Goal: Register for event/course

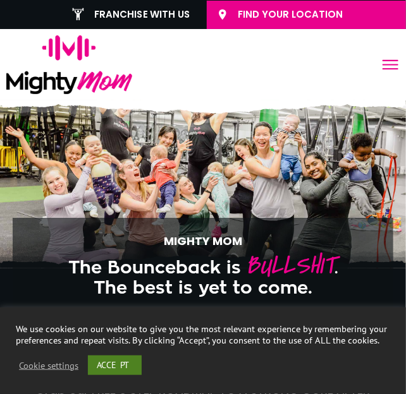
click at [104, 363] on link "ACCEPT" at bounding box center [115, 366] width 54 height 20
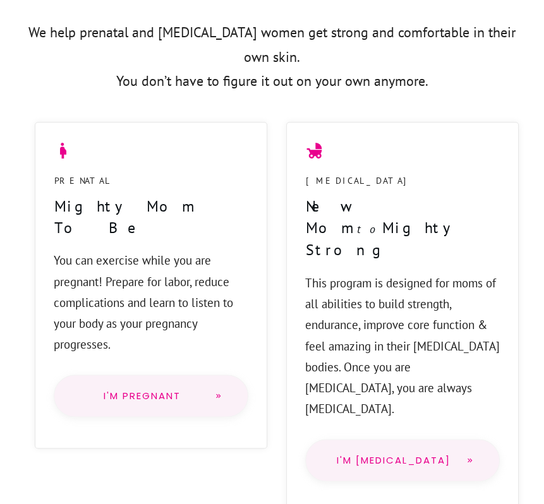
scroll to position [910, 0]
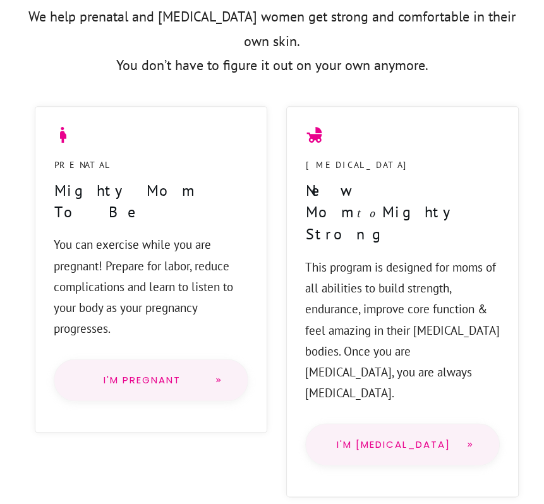
click at [177, 375] on span "I'm Pregnant" at bounding box center [142, 380] width 125 height 10
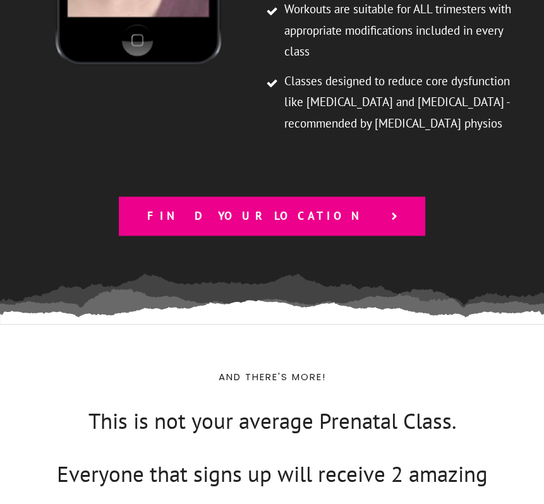
scroll to position [3638, 0]
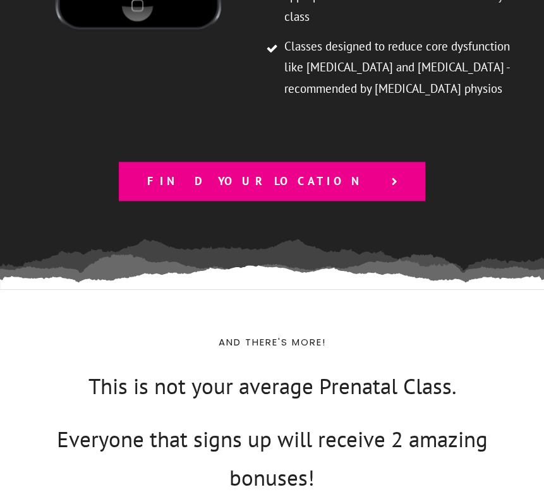
click at [280, 162] on link "Find your location" at bounding box center [272, 181] width 306 height 39
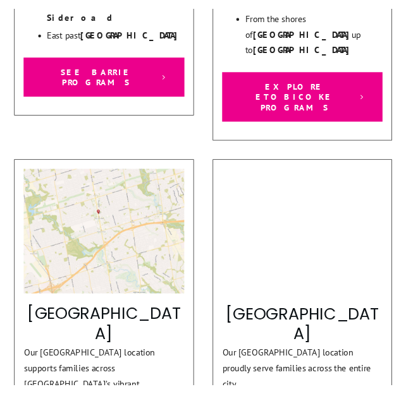
scroll to position [795, 0]
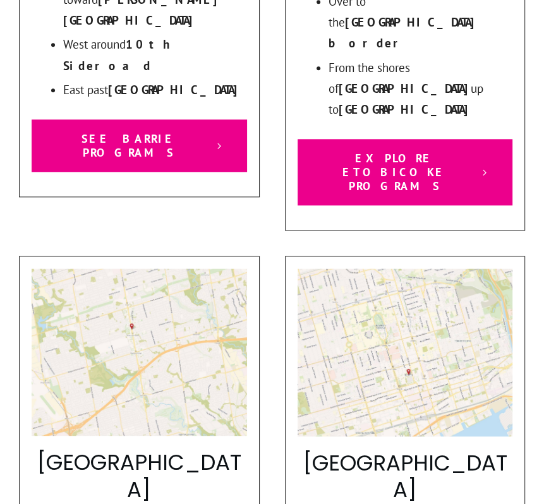
click at [412, 268] on img at bounding box center [407, 352] width 222 height 168
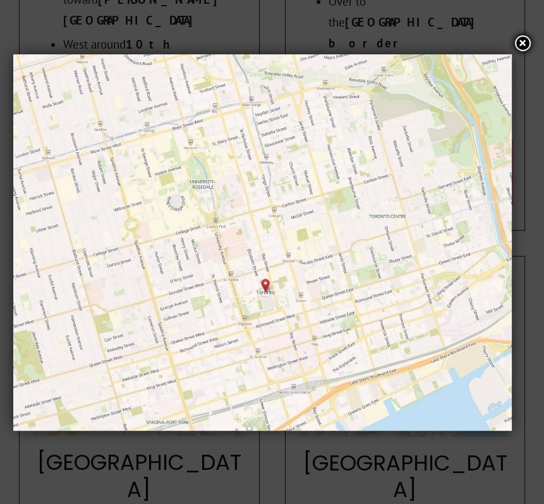
click at [279, 294] on img at bounding box center [262, 242] width 498 height 377
click at [523, 45] on icon at bounding box center [522, 43] width 7 height 7
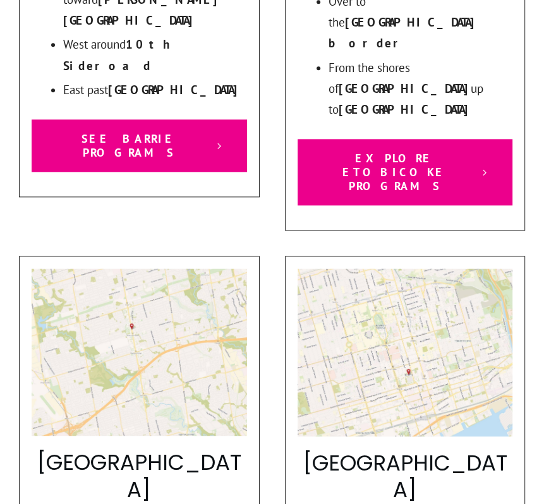
click at [169, 268] on img at bounding box center [139, 351] width 215 height 167
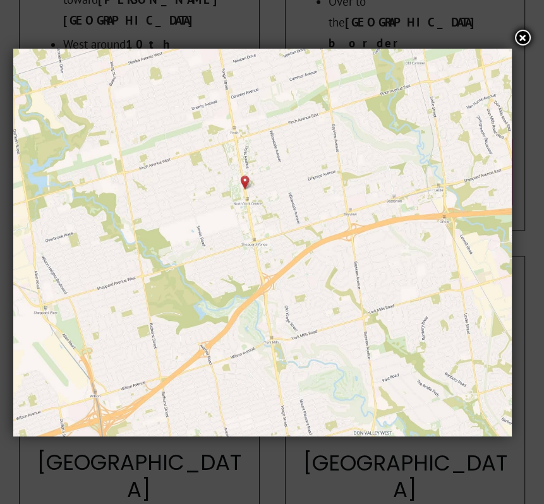
click at [244, 181] on img at bounding box center [262, 243] width 498 height 388
click at [517, 40] on div at bounding box center [523, 38] width 18 height 18
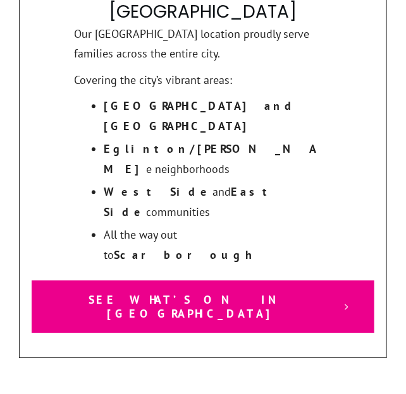
scroll to position [2612, 0]
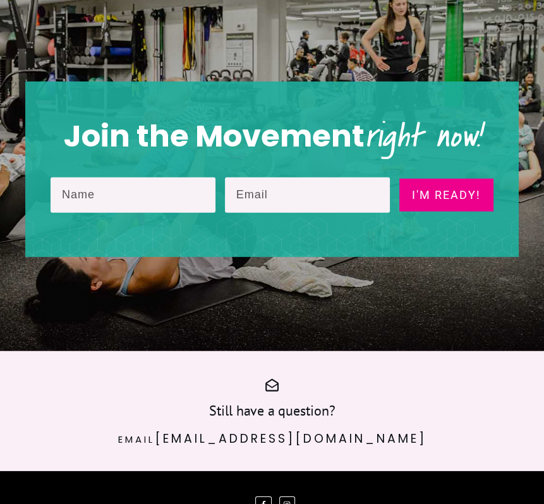
scroll to position [2081, 0]
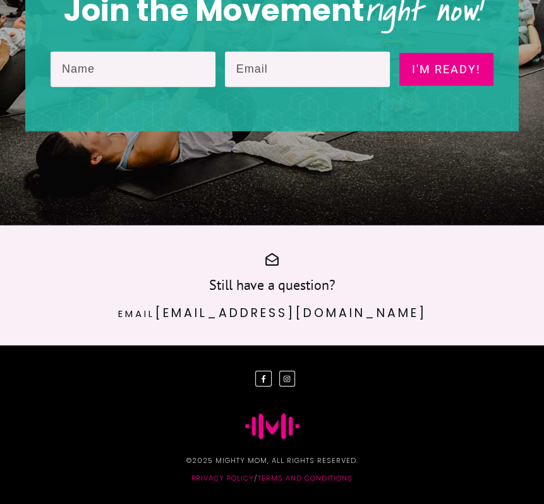
click at [121, 70] on input "text" at bounding box center [133, 69] width 165 height 35
type input "Carly"
click at [272, 73] on input "email" at bounding box center [307, 69] width 165 height 35
type input "carly.klinkhoff@gmail.com"
click at [435, 71] on span "I'm ready!" at bounding box center [446, 69] width 74 height 13
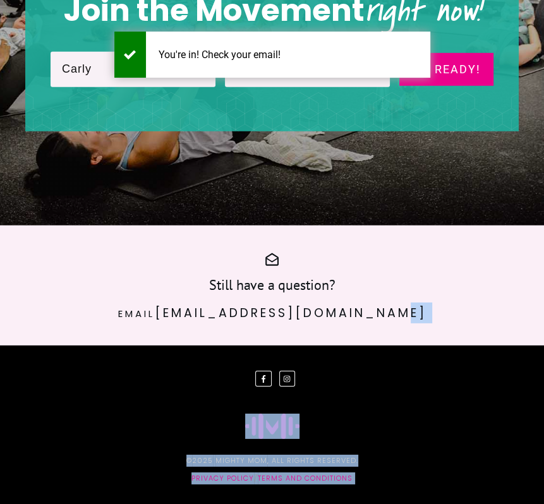
drag, startPoint x: 543, startPoint y: 408, endPoint x: 560, endPoint y: 231, distance: 178.3
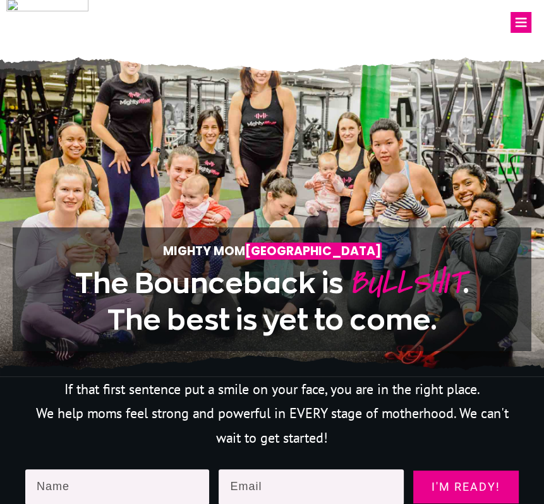
scroll to position [0, 0]
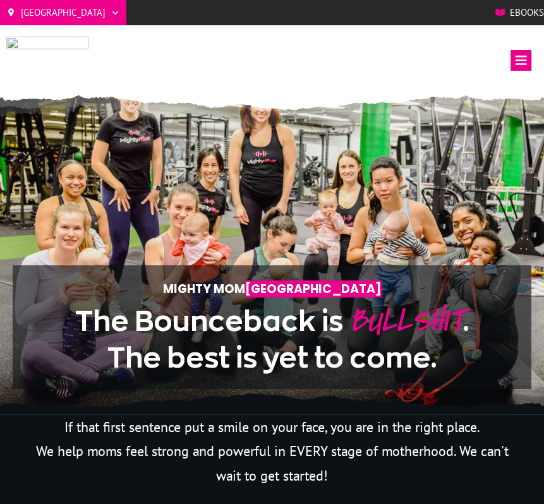
click at [517, 63] on icon at bounding box center [520, 60] width 21 height 21
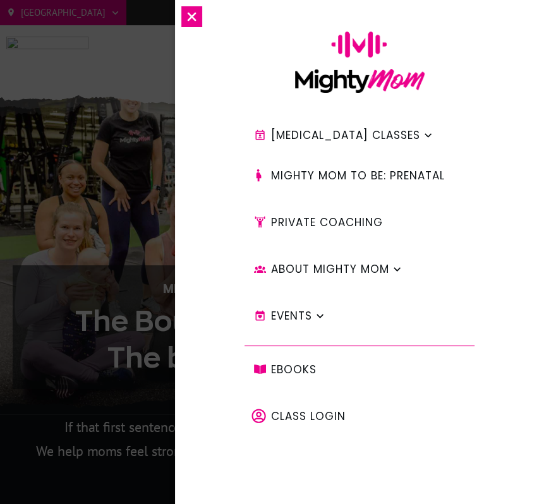
click at [402, 177] on span "Mighty Mom to Be: PRENATAL" at bounding box center [358, 175] width 174 height 21
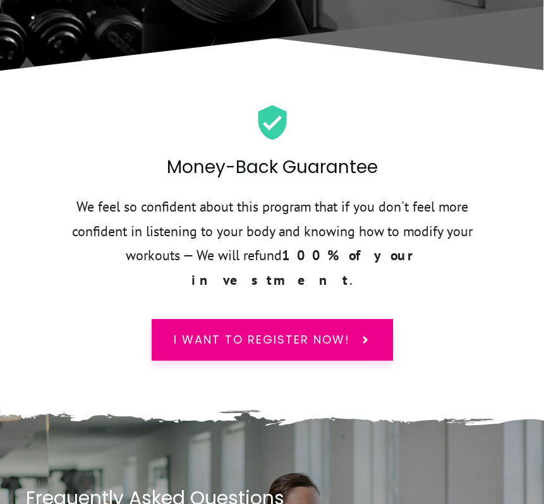
scroll to position [5337, 0]
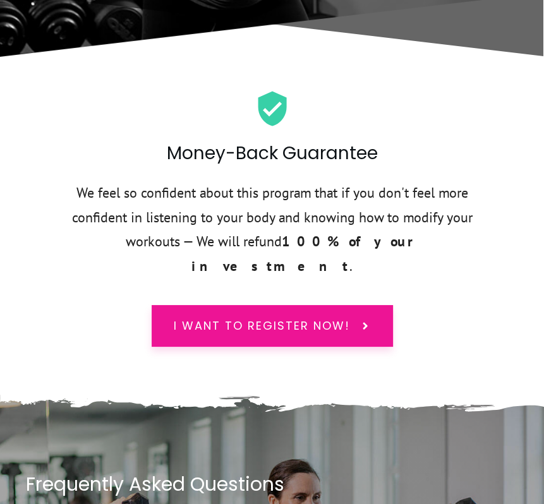
click at [325, 318] on span "I want to register now!" at bounding box center [262, 326] width 176 height 16
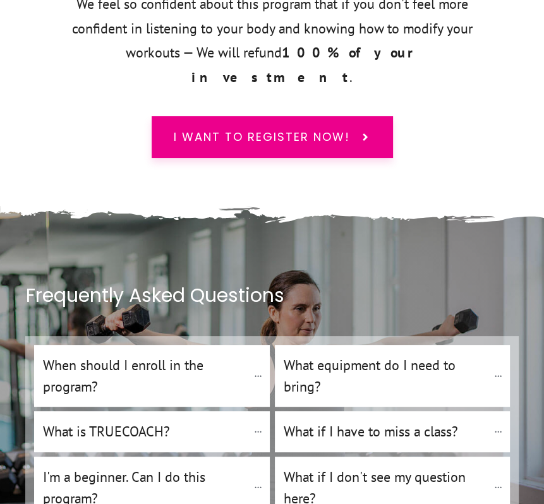
scroll to position [5533, 0]
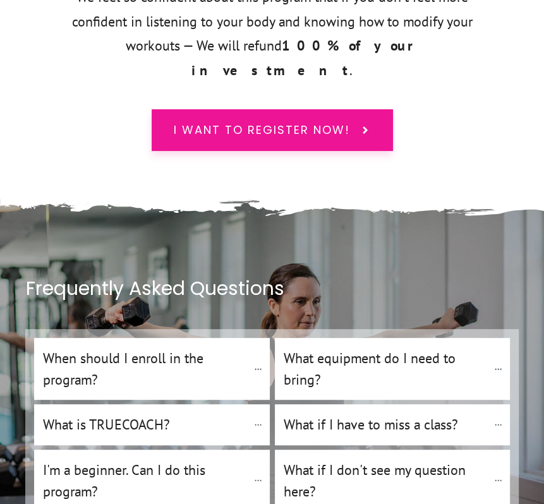
click at [278, 122] on span "I want to register now!" at bounding box center [262, 130] width 176 height 16
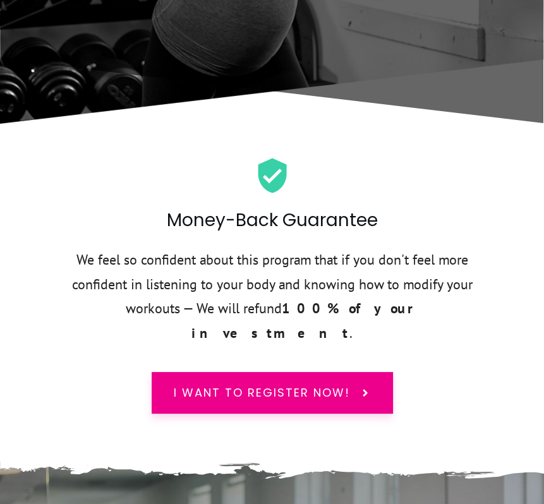
scroll to position [5277, 0]
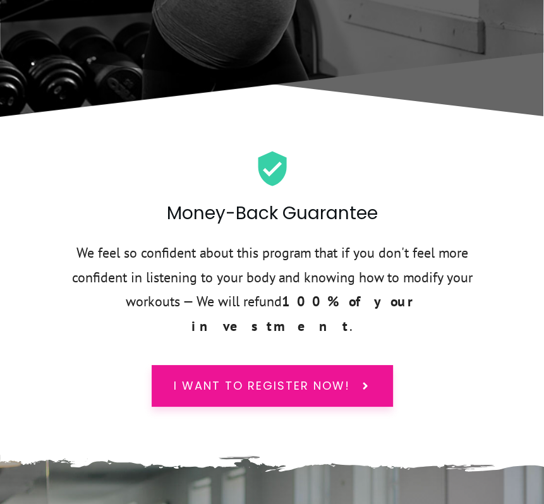
click at [335, 378] on span "I want to register now!" at bounding box center [262, 386] width 176 height 16
click at [340, 378] on span "I want to register now!" at bounding box center [262, 386] width 176 height 16
click at [263, 378] on span "I want to register now!" at bounding box center [262, 386] width 176 height 16
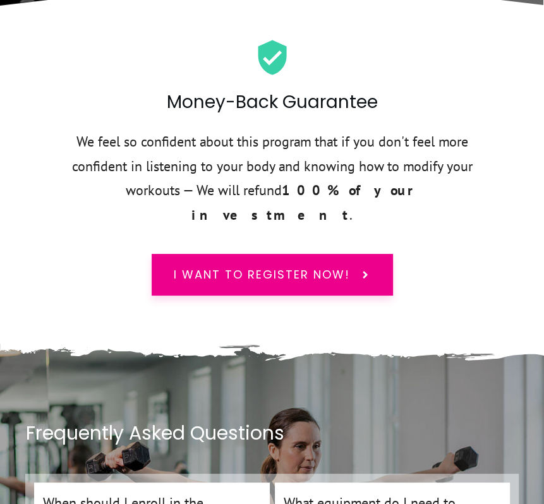
scroll to position [5382, 0]
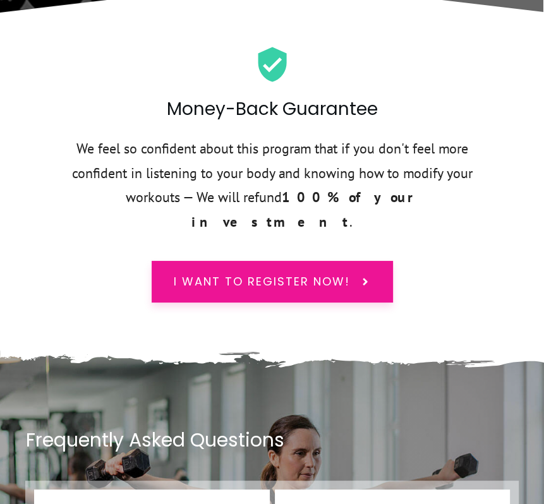
click at [324, 261] on link "I want to register now!" at bounding box center [272, 282] width 241 height 42
click at [283, 273] on span "I want to register now!" at bounding box center [262, 281] width 176 height 16
click at [269, 273] on span "I want to register now!" at bounding box center [262, 281] width 176 height 16
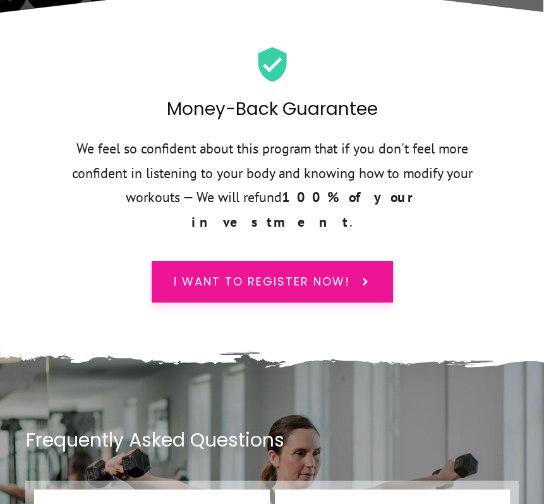
click at [354, 276] on span at bounding box center [360, 281] width 21 height 11
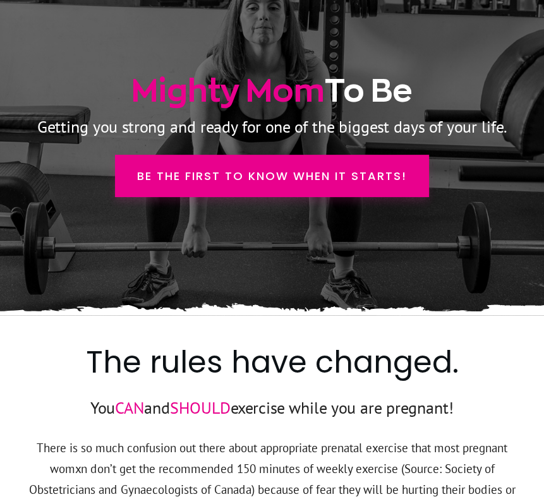
scroll to position [0, 0]
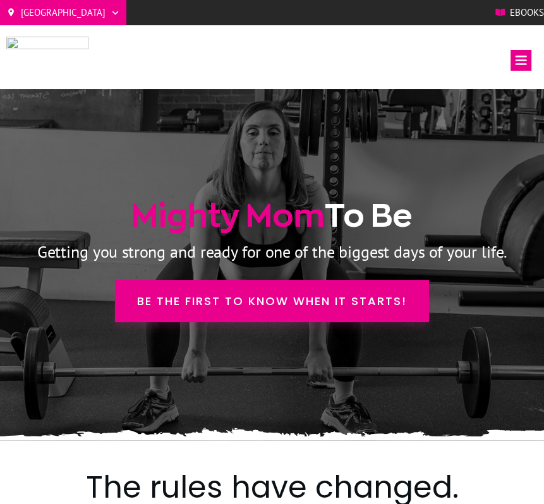
click at [520, 56] on icon at bounding box center [520, 60] width 21 height 21
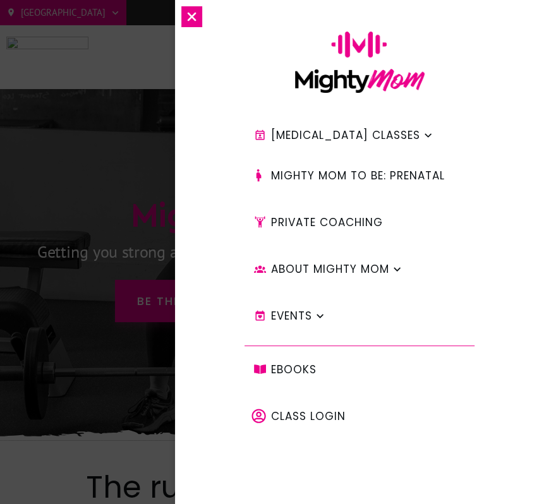
click at [357, 268] on span "About Mighty Mom" at bounding box center [330, 268] width 118 height 21
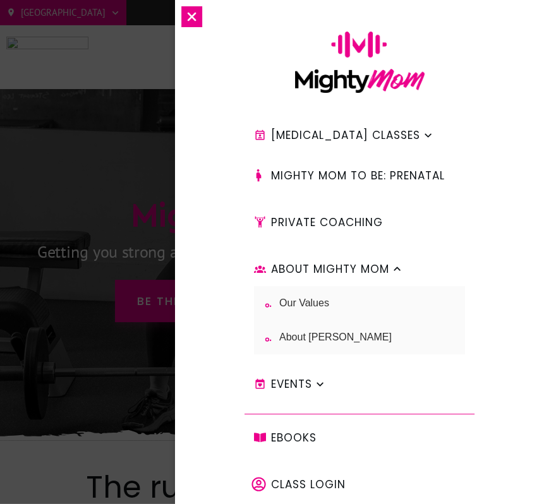
click at [363, 219] on span "Private Coaching" at bounding box center [327, 222] width 112 height 21
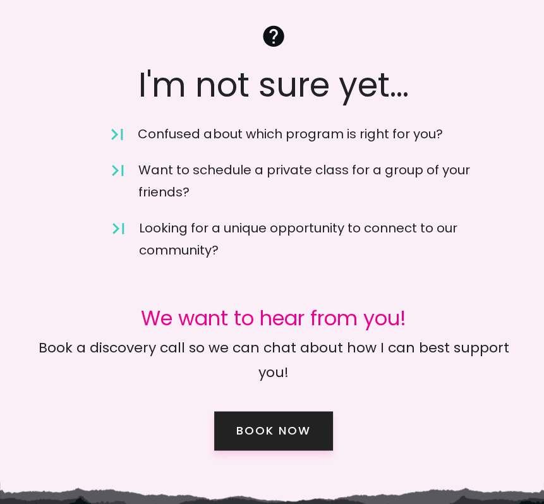
scroll to position [9076, 0]
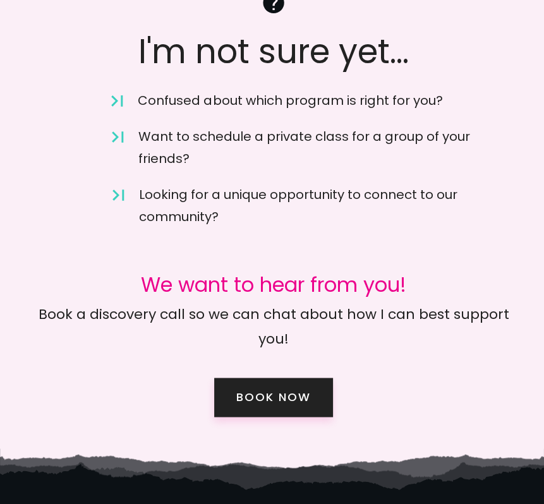
click at [289, 390] on span "book now" at bounding box center [273, 397] width 75 height 14
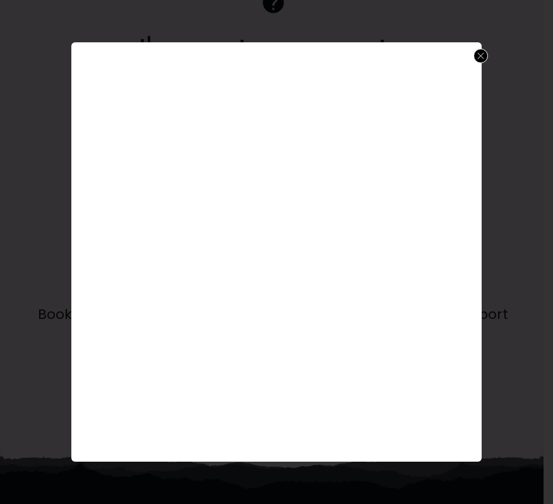
click at [481, 56] on icon at bounding box center [481, 55] width 7 height 7
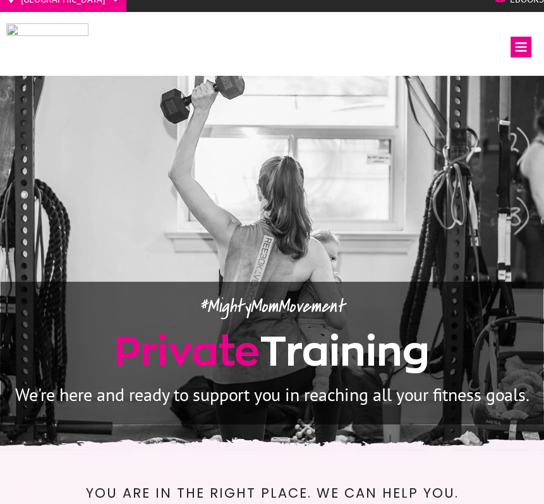
scroll to position [0, 0]
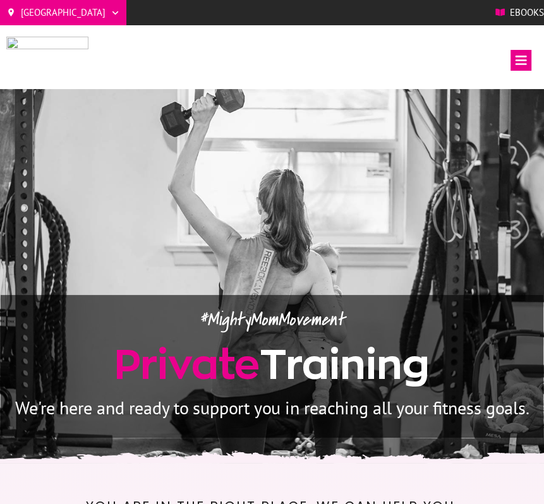
click at [519, 60] on icon at bounding box center [520, 60] width 21 height 21
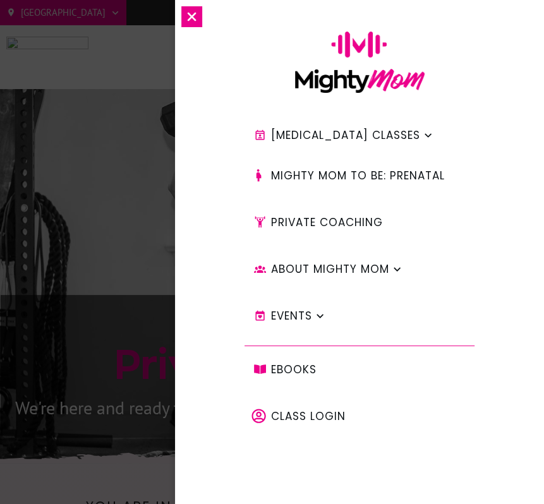
click at [424, 135] on icon at bounding box center [427, 135] width 7 height 4
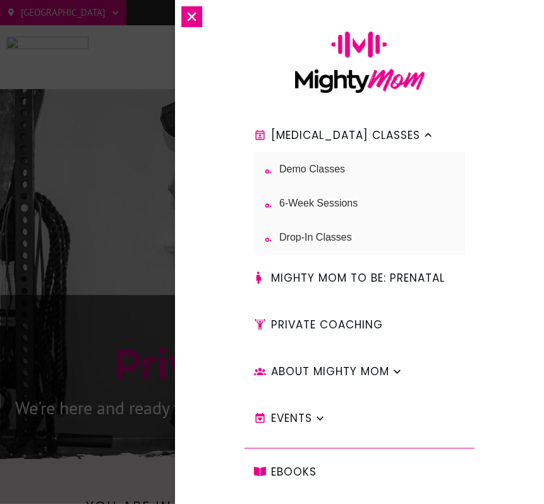
click at [409, 135] on link "Postpartum Classes" at bounding box center [342, 135] width 197 height 34
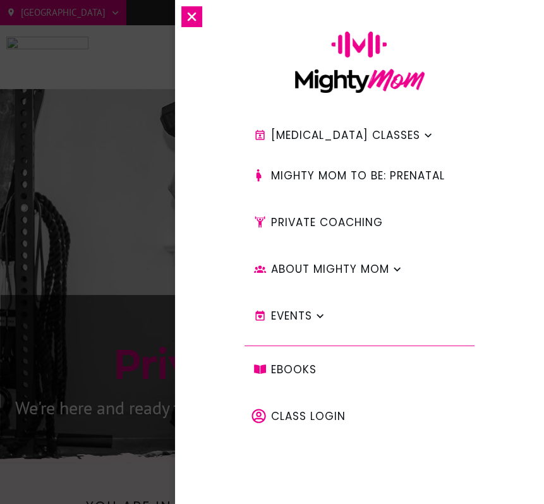
click at [392, 181] on span "Mighty Mom to Be: PRENATAL" at bounding box center [358, 175] width 174 height 21
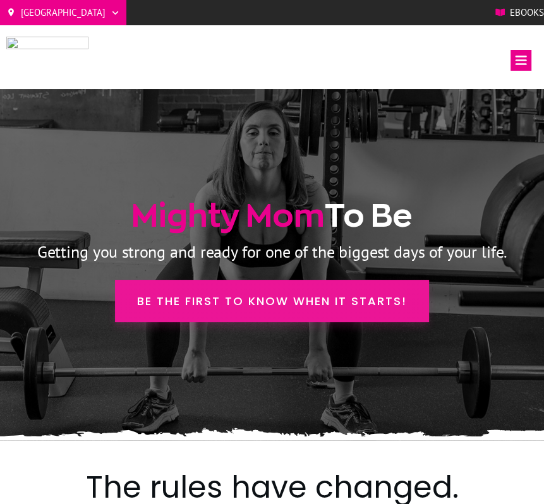
click at [312, 291] on link "Be the first to know when it starts!" at bounding box center [272, 301] width 314 height 42
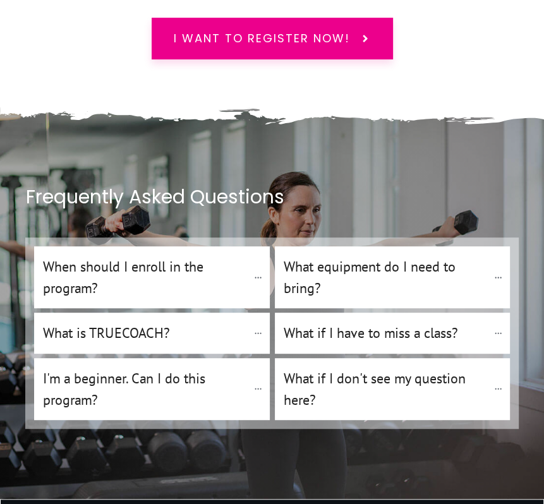
scroll to position [5611, 0]
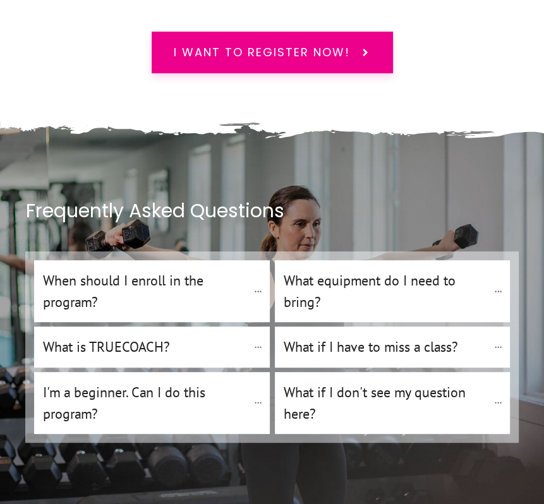
click at [199, 270] on h4 "When should I enroll in the program?" at bounding box center [145, 291] width 205 height 43
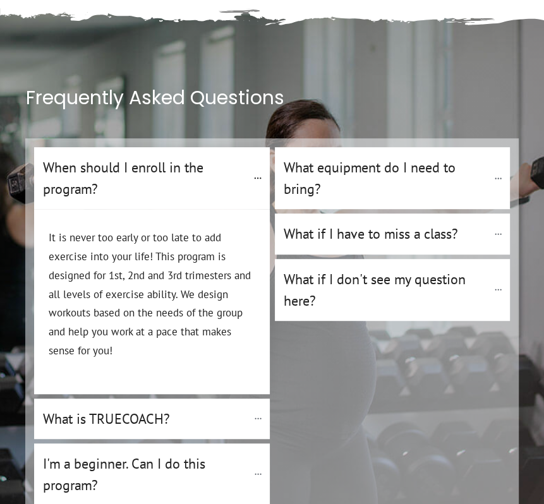
scroll to position [5737, 0]
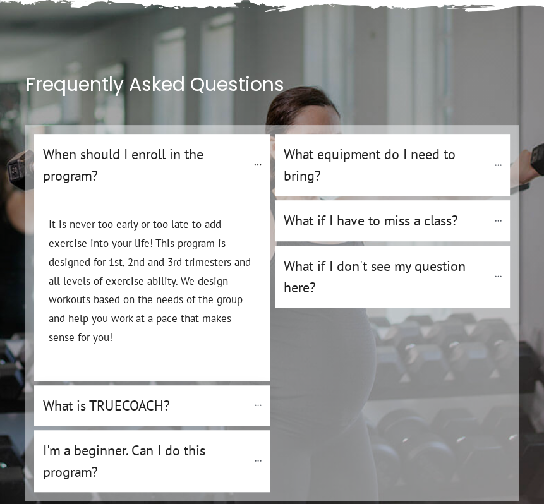
click at [141, 395] on h4 "What is TRUECOACH?" at bounding box center [145, 405] width 205 height 21
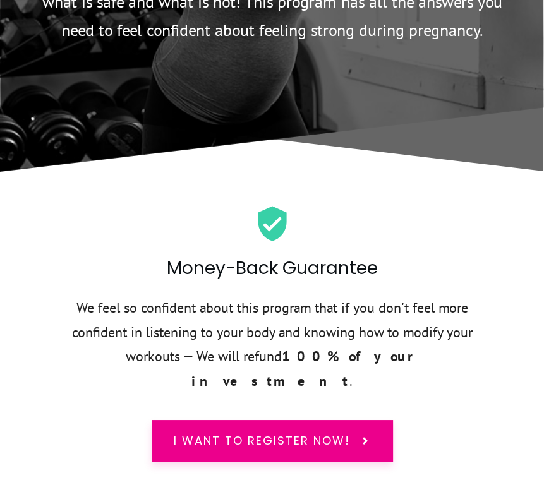
scroll to position [5207, 0]
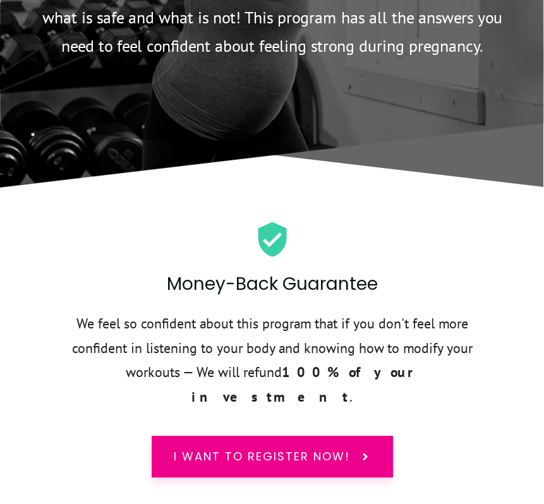
click at [141, 354] on p "We feel so confident about this program that if you don't feel more confident i…" at bounding box center [272, 366] width 418 height 111
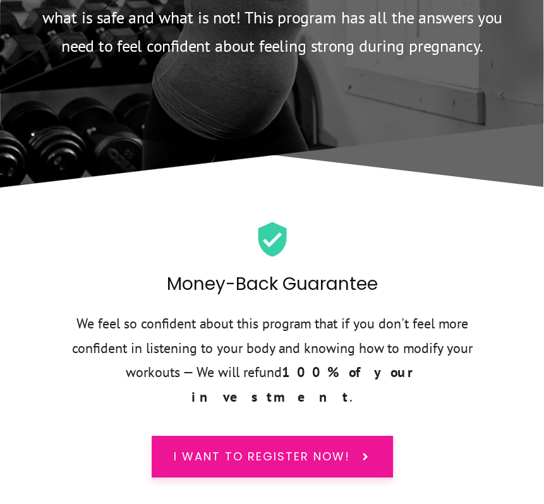
click at [240, 448] on span "I want to register now!" at bounding box center [262, 456] width 176 height 16
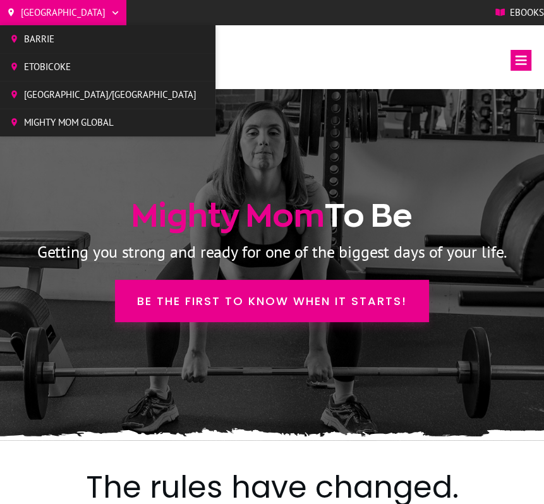
click at [63, 92] on span "[GEOGRAPHIC_DATA]/[GEOGRAPHIC_DATA]" at bounding box center [110, 94] width 172 height 19
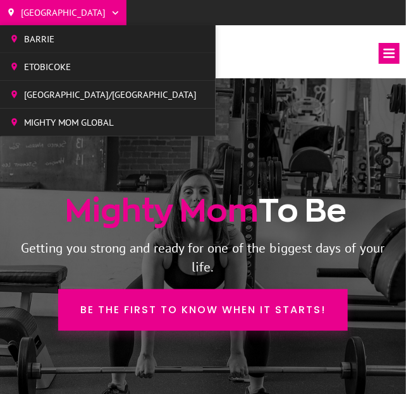
click at [59, 97] on span "[GEOGRAPHIC_DATA]/[GEOGRAPHIC_DATA]" at bounding box center [110, 94] width 172 height 19
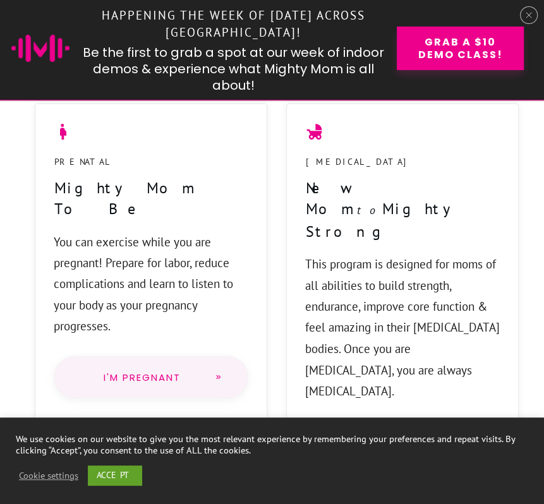
scroll to position [1061, 0]
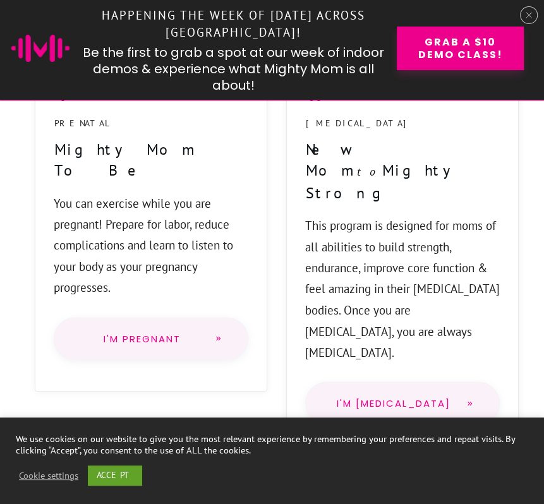
click at [150, 334] on span "I'm Pregnant" at bounding box center [142, 339] width 125 height 10
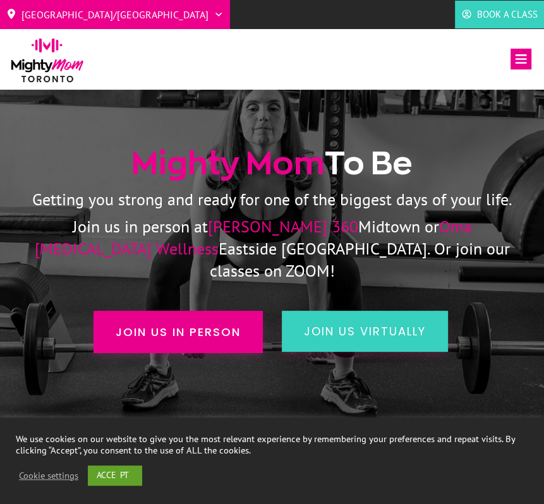
click at [208, 235] on span "Ferris 360" at bounding box center [283, 226] width 150 height 21
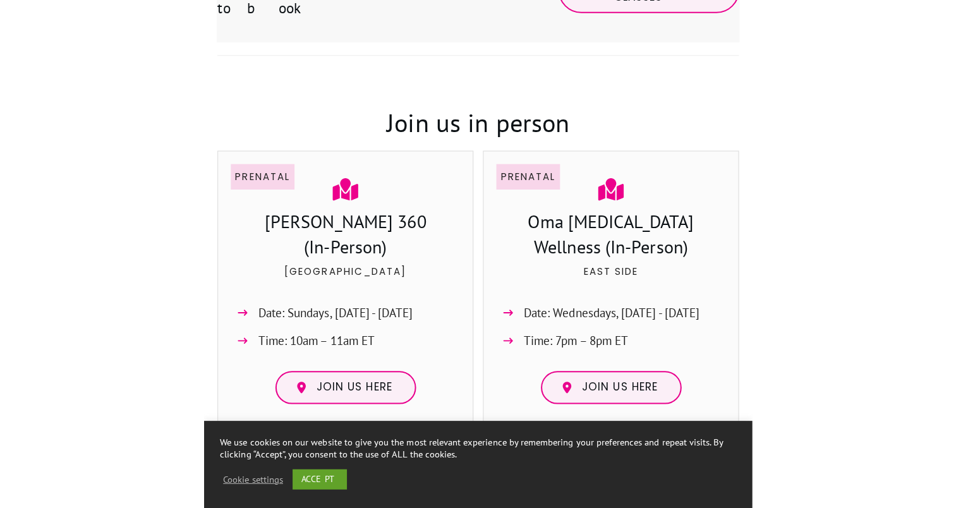
scroll to position [733, 0]
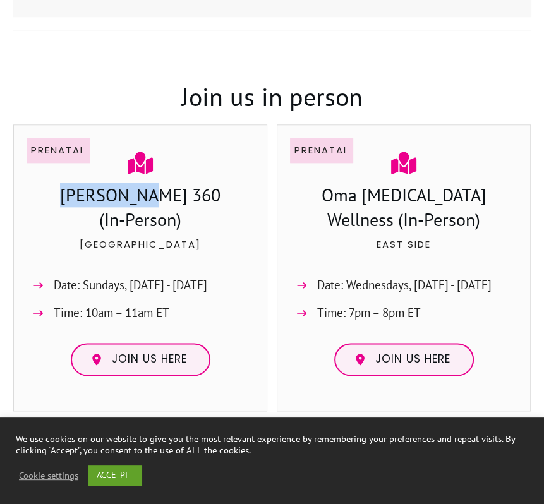
drag, startPoint x: 184, startPoint y: 177, endPoint x: 99, endPoint y: 167, distance: 86.6
click at [99, 167] on div "Prenatal Ferris 360 (In-Person) Midtown Date: Sundays, Nov 9th - Dec 14th Time:…" at bounding box center [140, 263] width 227 height 251
copy h3 "Ferris 360"
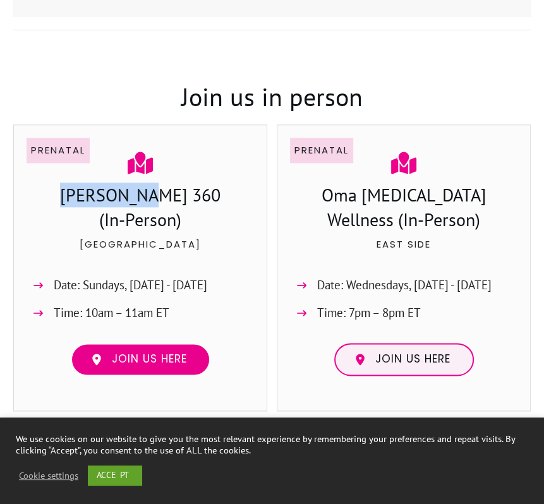
click at [155, 352] on span "Join us here" at bounding box center [149, 359] width 75 height 14
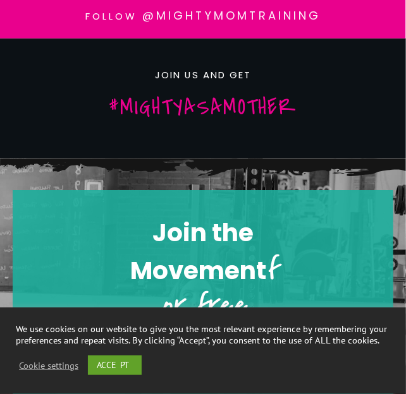
scroll to position [2264, 0]
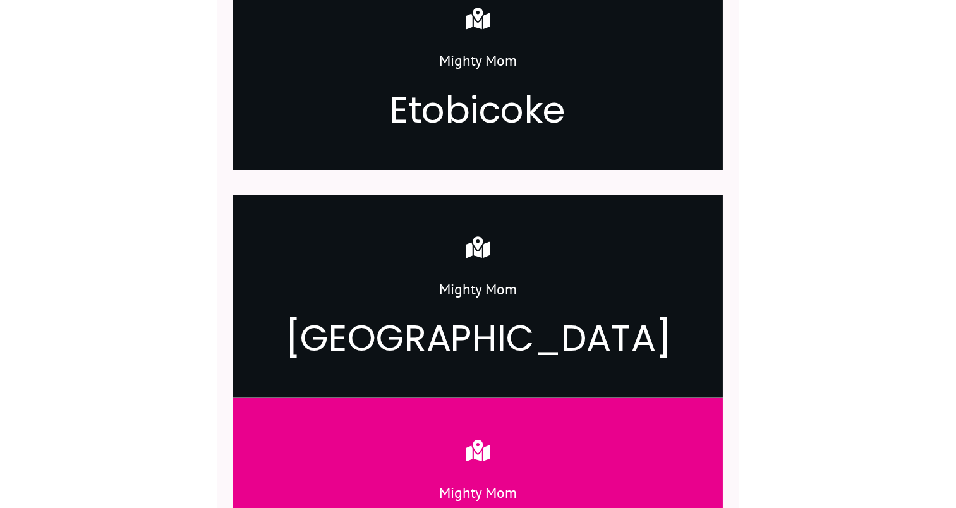
scroll to position [2349, 0]
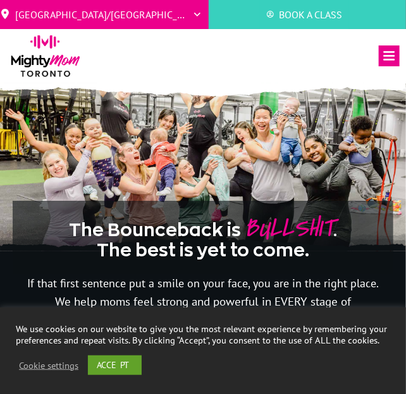
click at [290, 13] on span "Book a Class" at bounding box center [310, 14] width 63 height 20
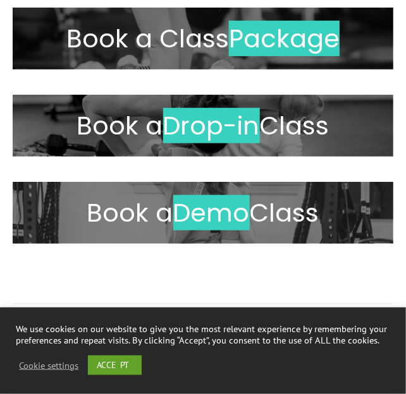
scroll to position [189, 0]
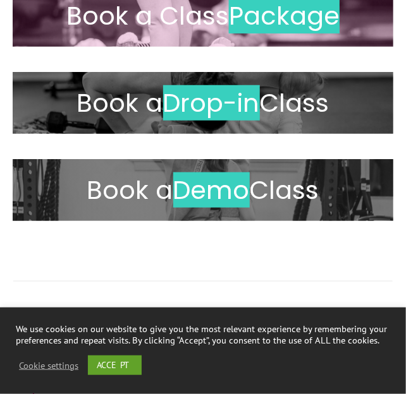
click at [220, 13] on span "Book a Class" at bounding box center [147, 15] width 162 height 35
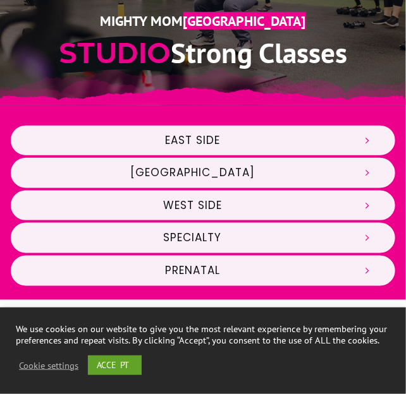
scroll to position [227, 0]
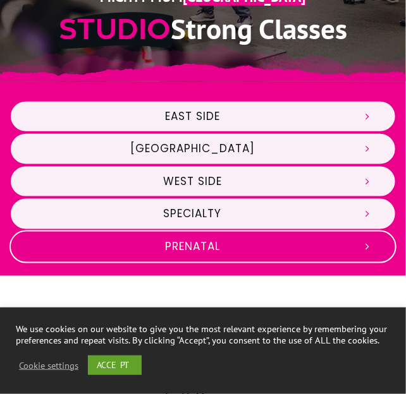
click at [189, 246] on span "Prenatal" at bounding box center [192, 247] width 319 height 14
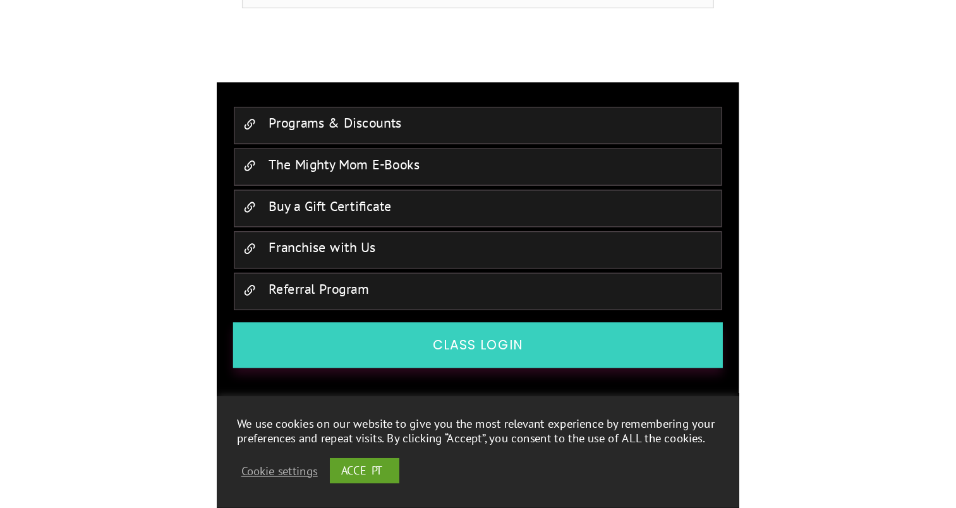
scroll to position [2938, 0]
